Goal: Task Accomplishment & Management: Complete application form

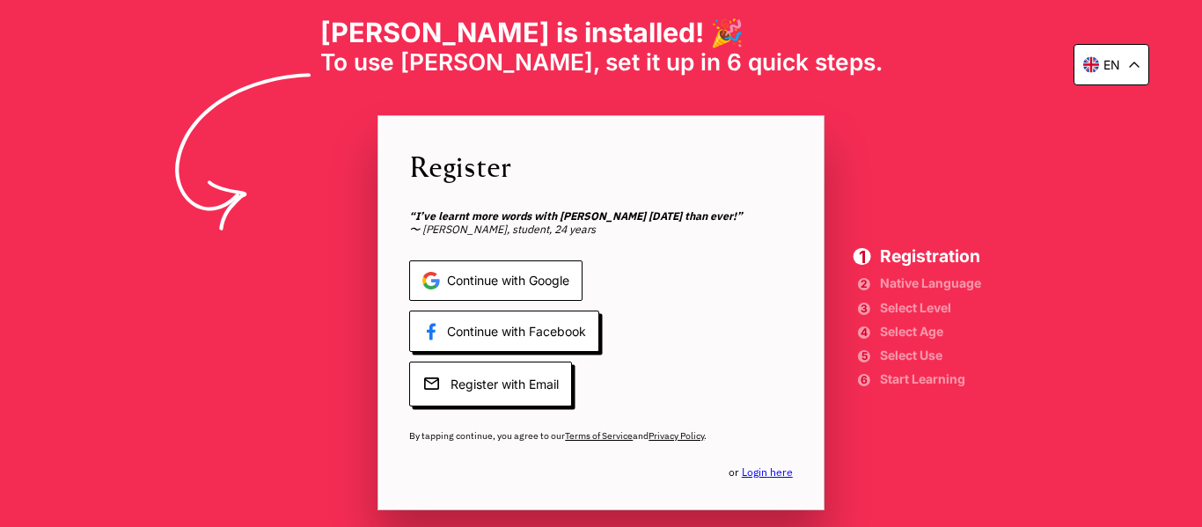
click at [525, 277] on span "Continue with Google" at bounding box center [495, 280] width 173 height 41
click at [542, 275] on span "Continue with Google" at bounding box center [495, 280] width 173 height 41
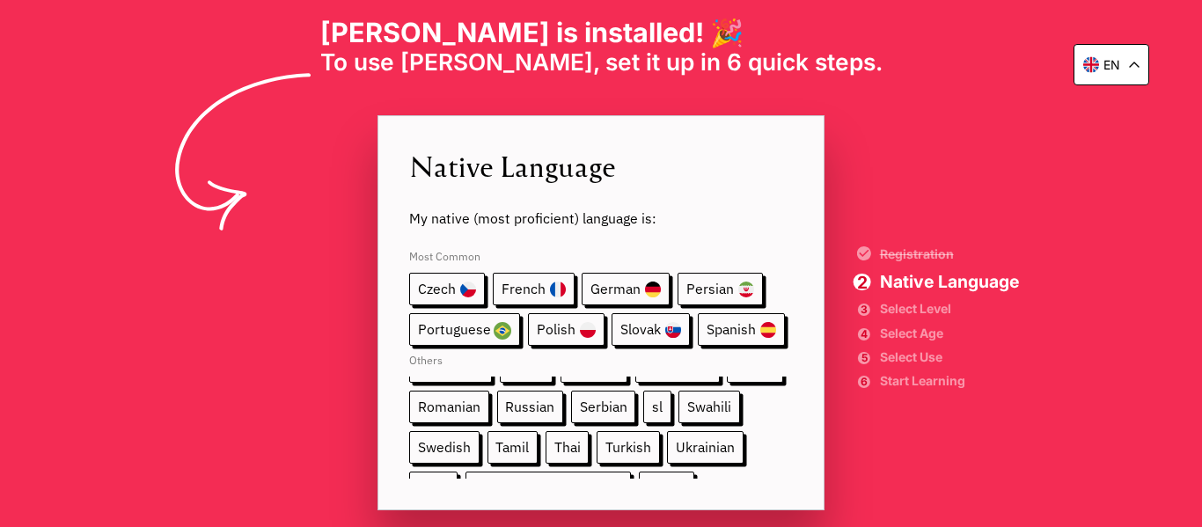
scroll to position [257, 0]
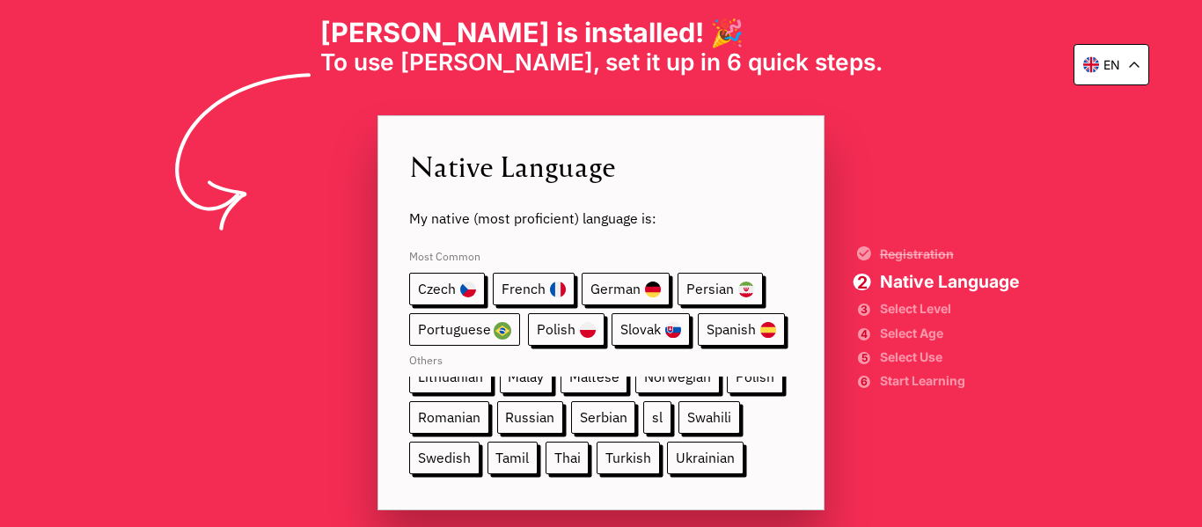
click at [461, 335] on span "Portuguese" at bounding box center [464, 329] width 111 height 33
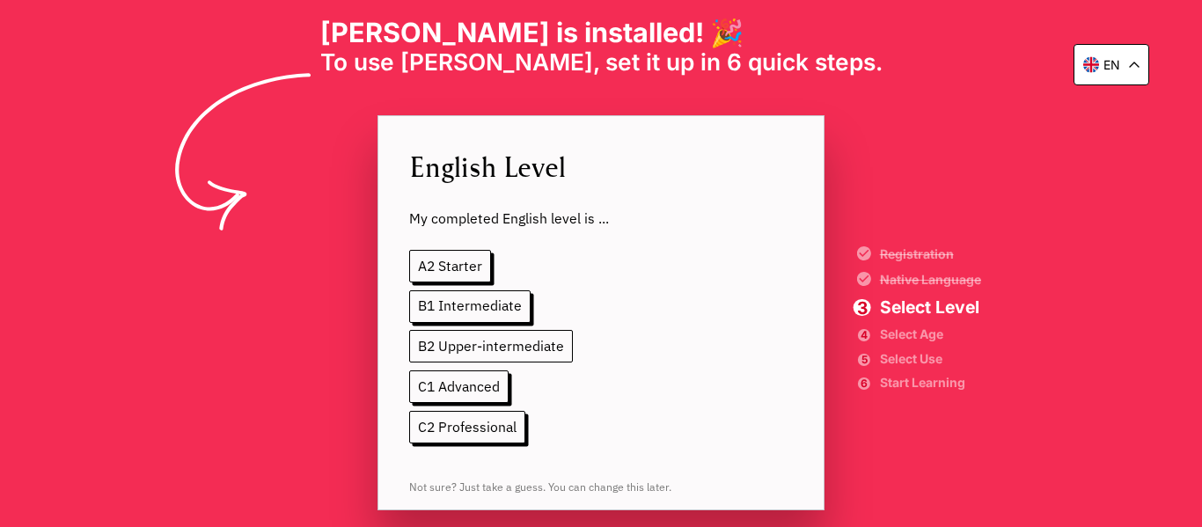
click at [535, 357] on span "B2 Upper-intermediate" at bounding box center [491, 346] width 164 height 33
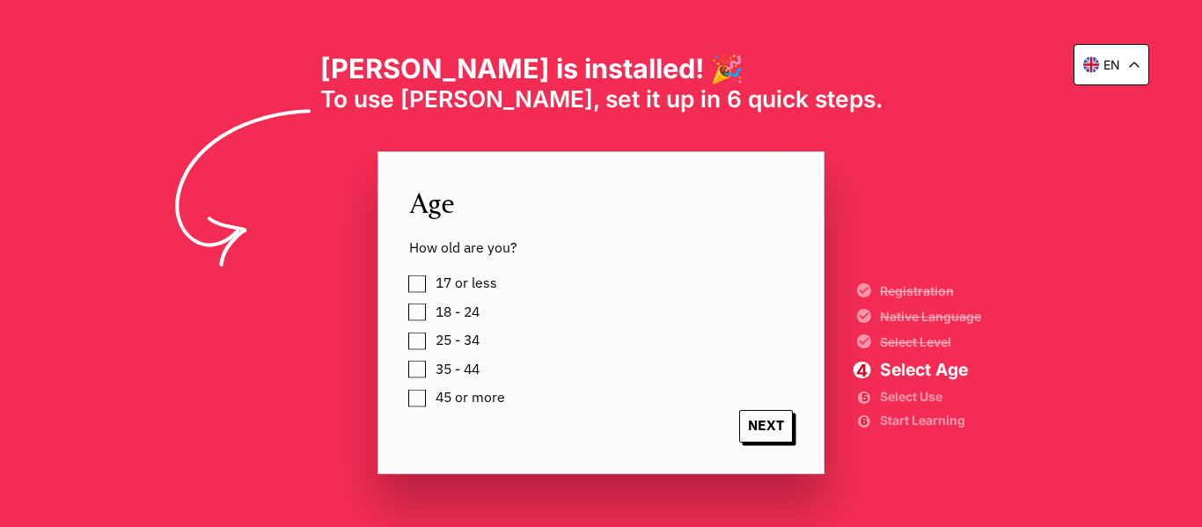
click at [465, 343] on span "25 - 34" at bounding box center [457, 340] width 44 height 16
click at [773, 427] on span "NEXT" at bounding box center [766, 426] width 54 height 33
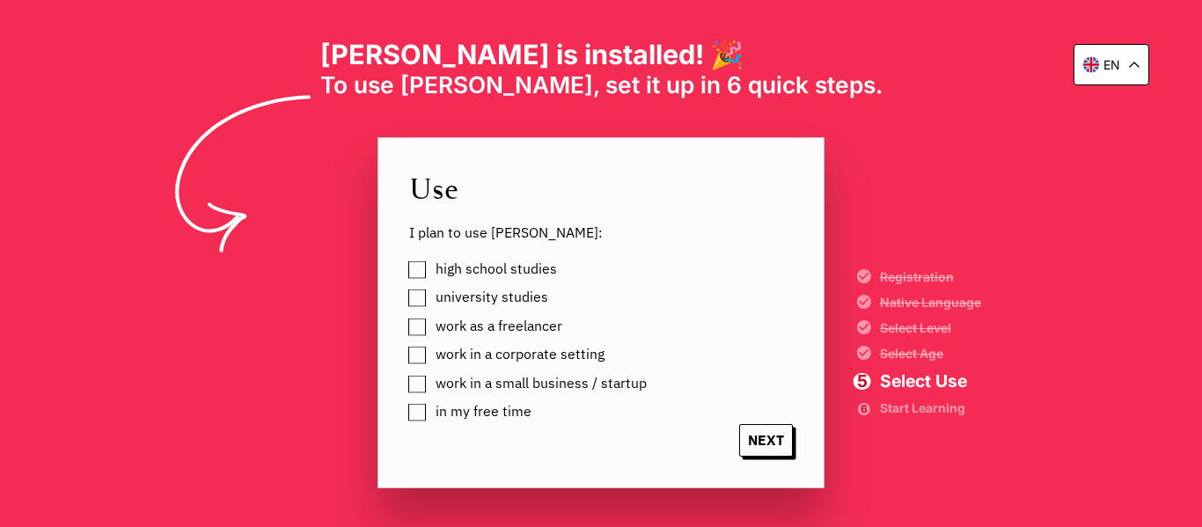
click at [534, 325] on span "work as a freelancer" at bounding box center [498, 326] width 127 height 16
click at [501, 354] on span "work in a corporate setting" at bounding box center [519, 355] width 169 height 16
click at [491, 385] on span "work in a small business / startup" at bounding box center [540, 384] width 211 height 16
click at [517, 407] on span "in my free time" at bounding box center [483, 412] width 96 height 16
click at [771, 438] on span "NEXT" at bounding box center [766, 440] width 54 height 33
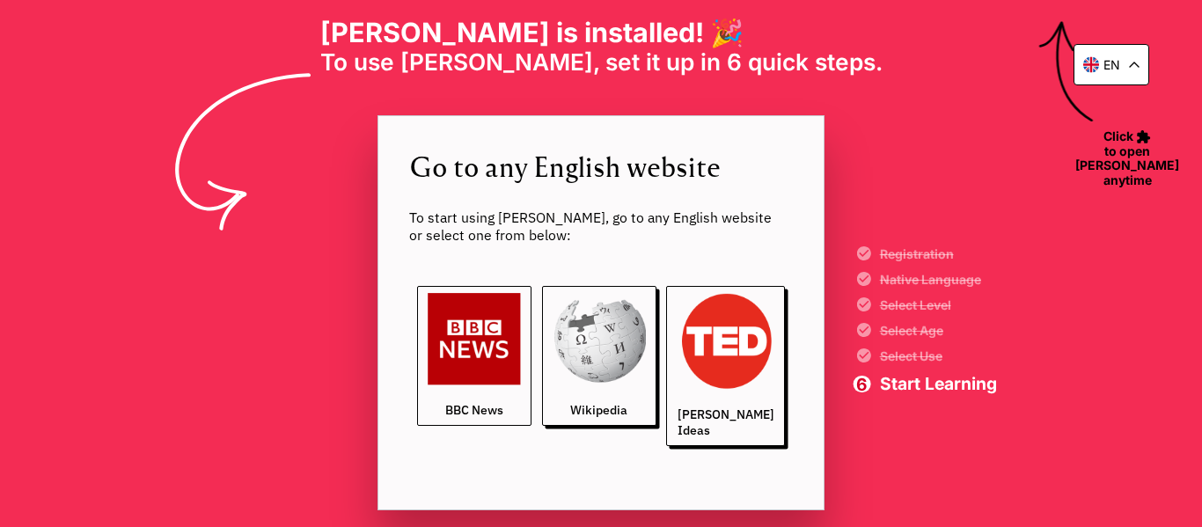
click at [469, 378] on img at bounding box center [473, 339] width 93 height 93
